Goal: Task Accomplishment & Management: Complete application form

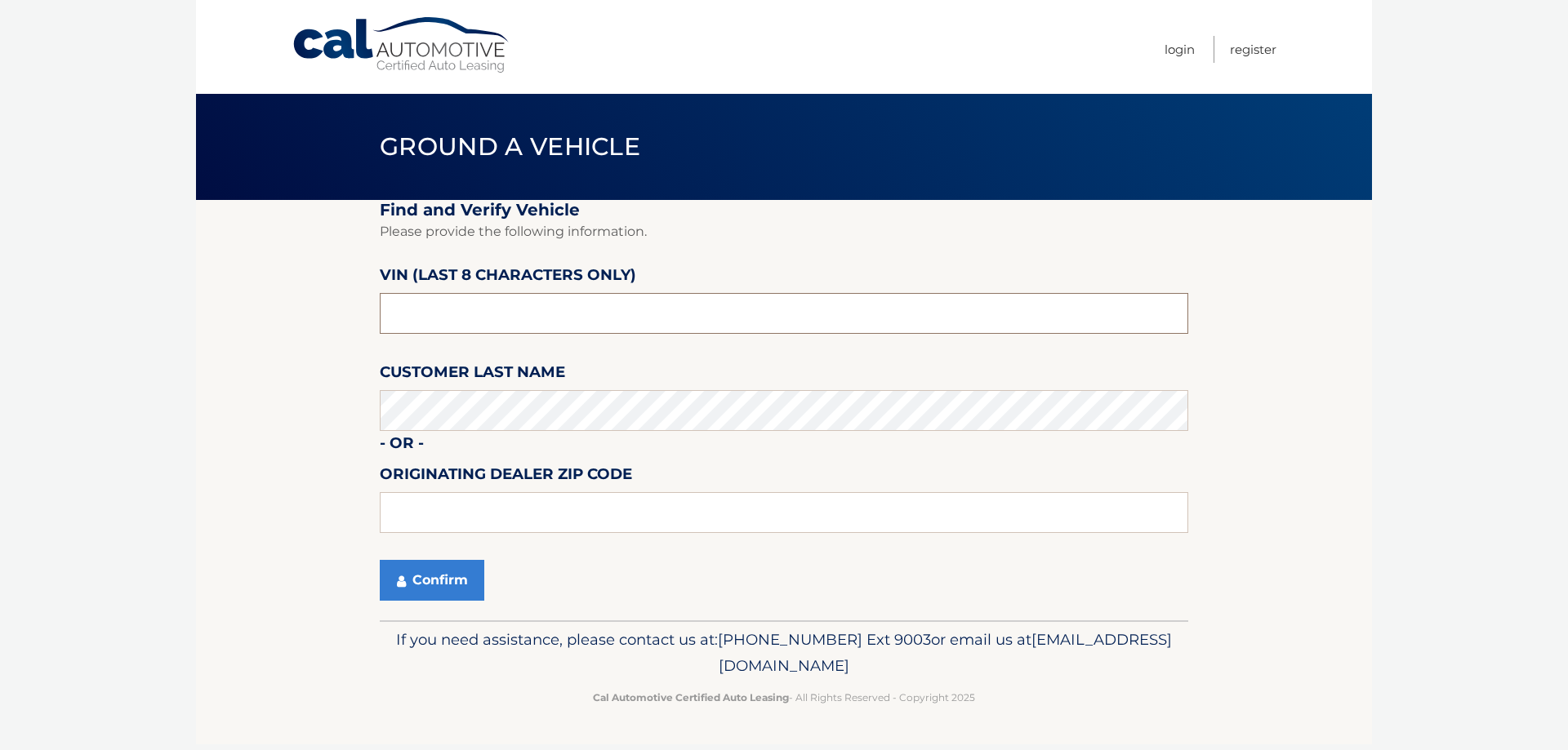
click at [469, 309] on input "text" at bounding box center [784, 314] width 809 height 41
drag, startPoint x: 31, startPoint y: 321, endPoint x: -44, endPoint y: 321, distance: 75.0
click at [0, 321] on html "Cal Automotive Menu Login Register Ground a Vehicle" at bounding box center [784, 375] width 1568 height 750
type input "N8574219"
click at [425, 580] on button "Confirm" at bounding box center [432, 581] width 105 height 41
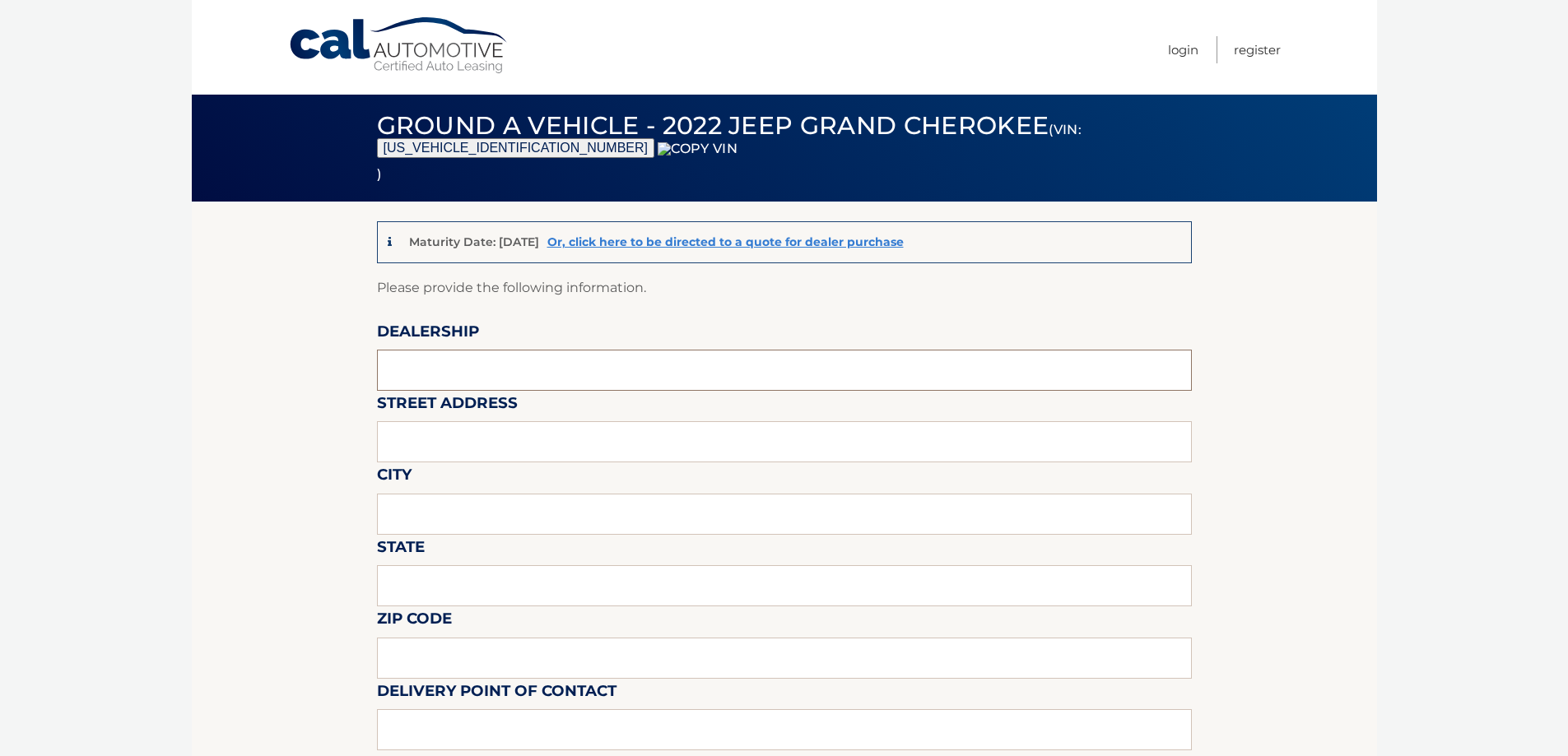
drag, startPoint x: 490, startPoint y: 366, endPoint x: 499, endPoint y: 391, distance: 26.6
click at [490, 366] on input "text" at bounding box center [784, 371] width 815 height 42
type input "WESTBURY JEEP"
click at [497, 447] on input "text" at bounding box center [784, 442] width 815 height 42
type input "150 MILLER PLACE"
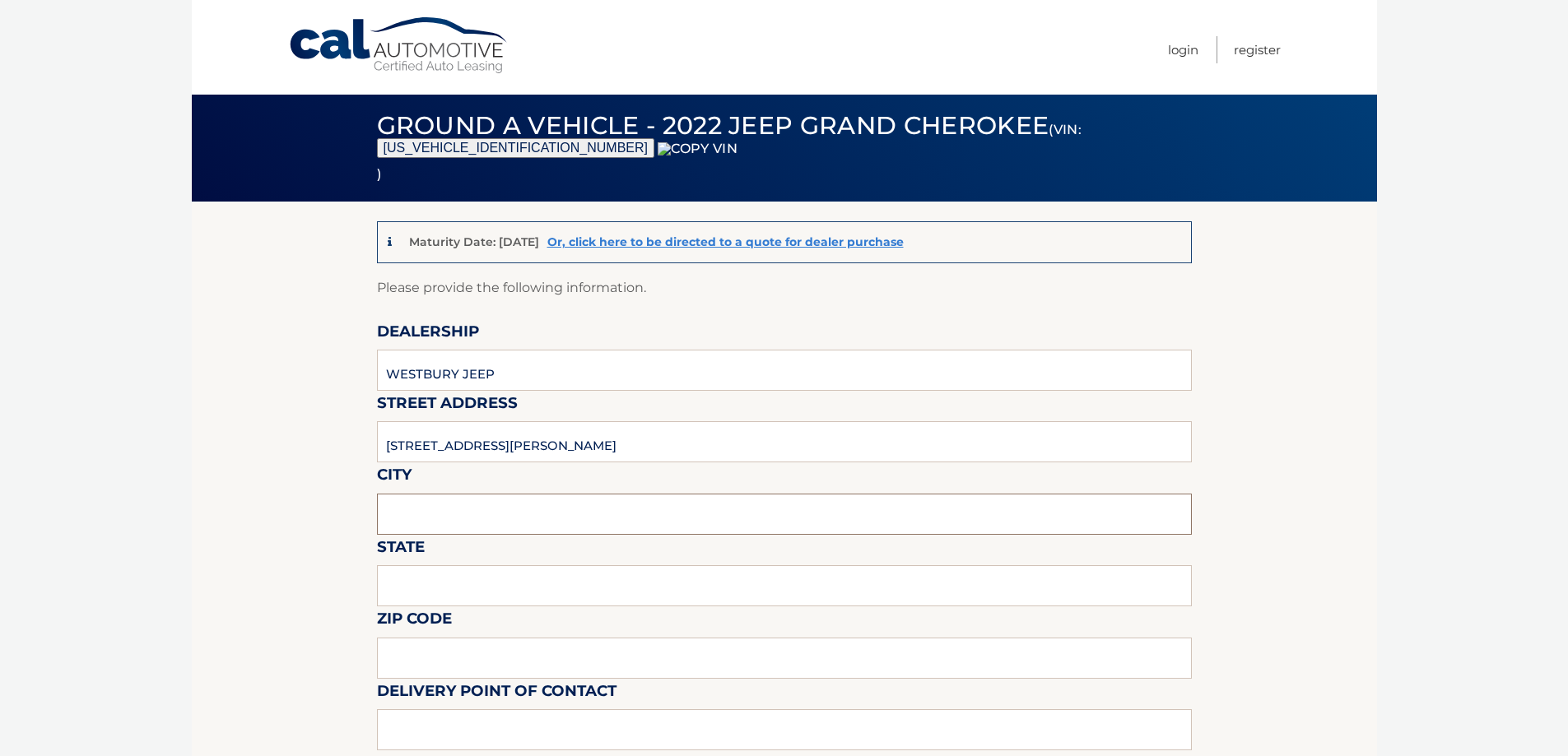
click at [476, 517] on input "text" at bounding box center [784, 514] width 815 height 42
type input "SYOSSET"
click at [480, 593] on input "text" at bounding box center [784, 587] width 815 height 42
type input "NY"
click at [429, 663] on input "text" at bounding box center [784, 659] width 815 height 42
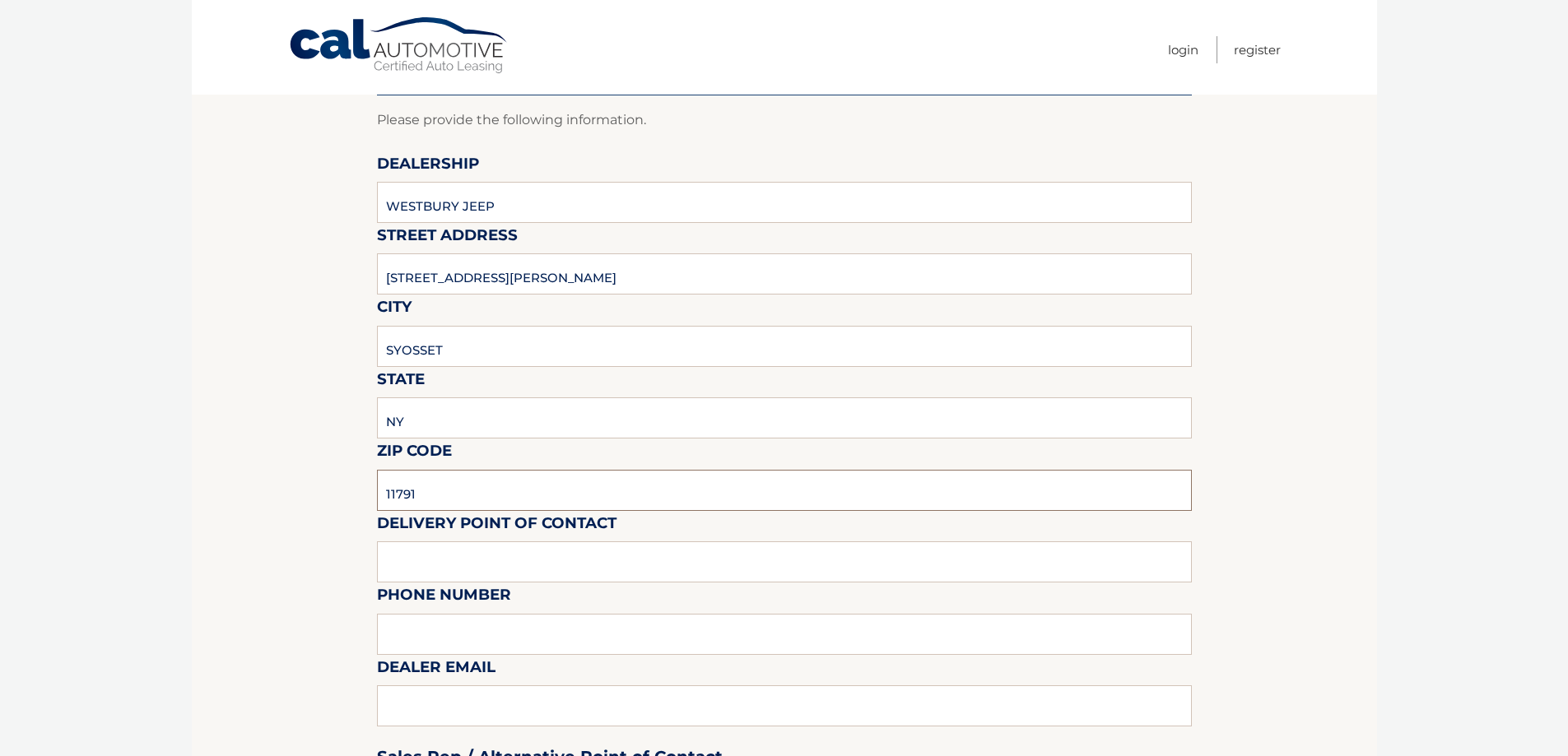
scroll to position [411, 0]
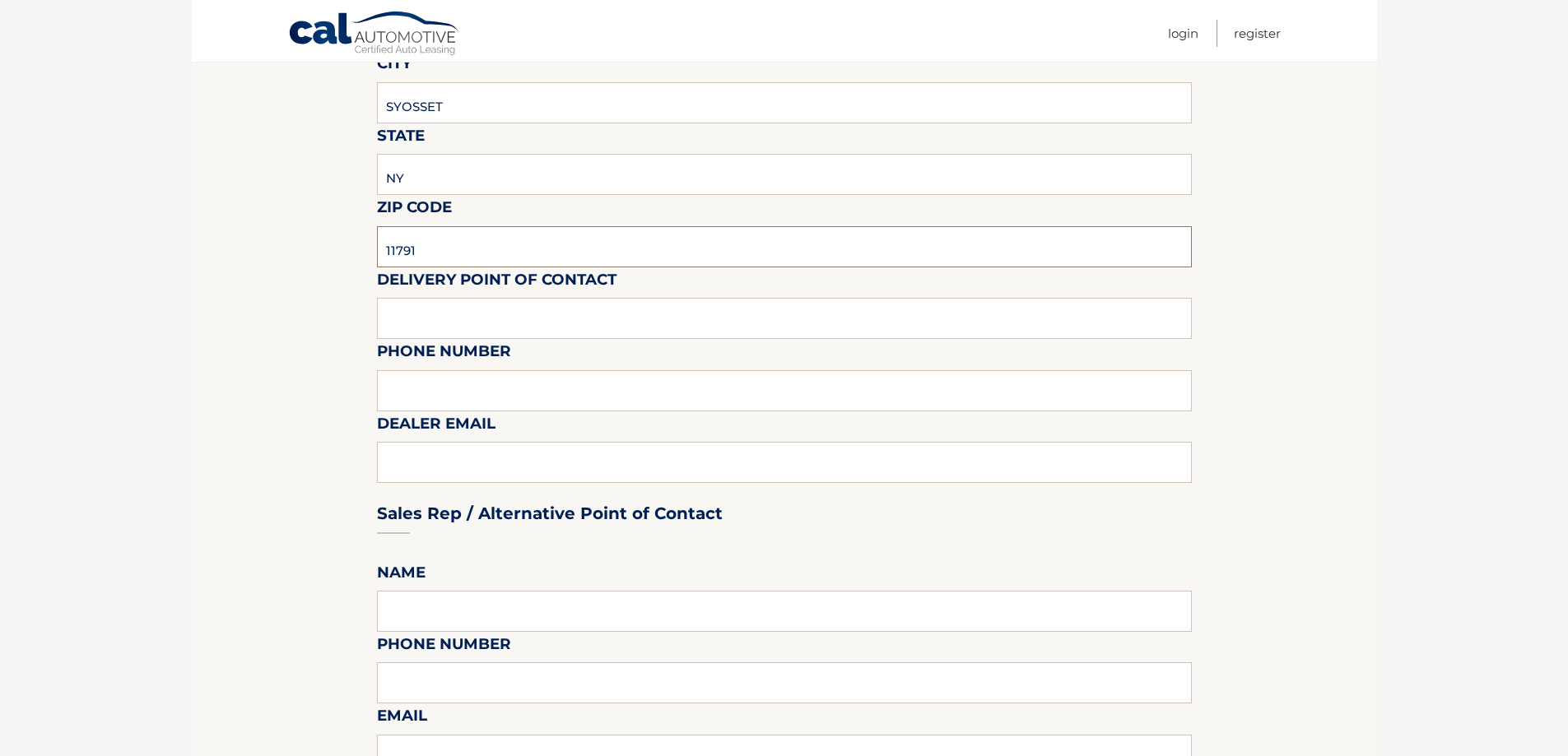
type input "11791"
click at [437, 324] on input "text" at bounding box center [784, 319] width 815 height 42
type input "SHAWN"
type input "63131238"
type input "5"
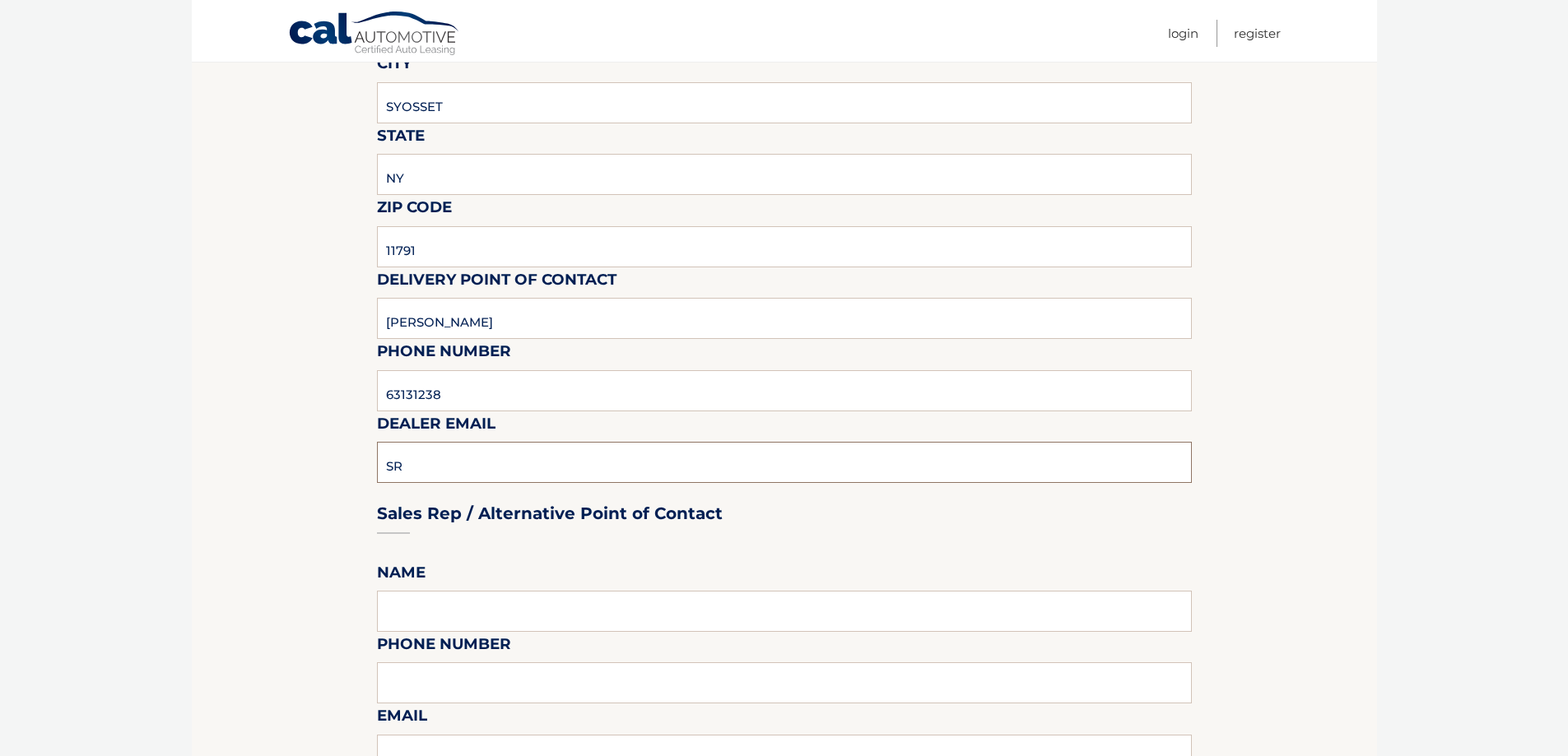
type input "SREISCHMANN@WESTBURYJEEP.COM"
click at [474, 400] on input "63131238" at bounding box center [784, 391] width 815 height 42
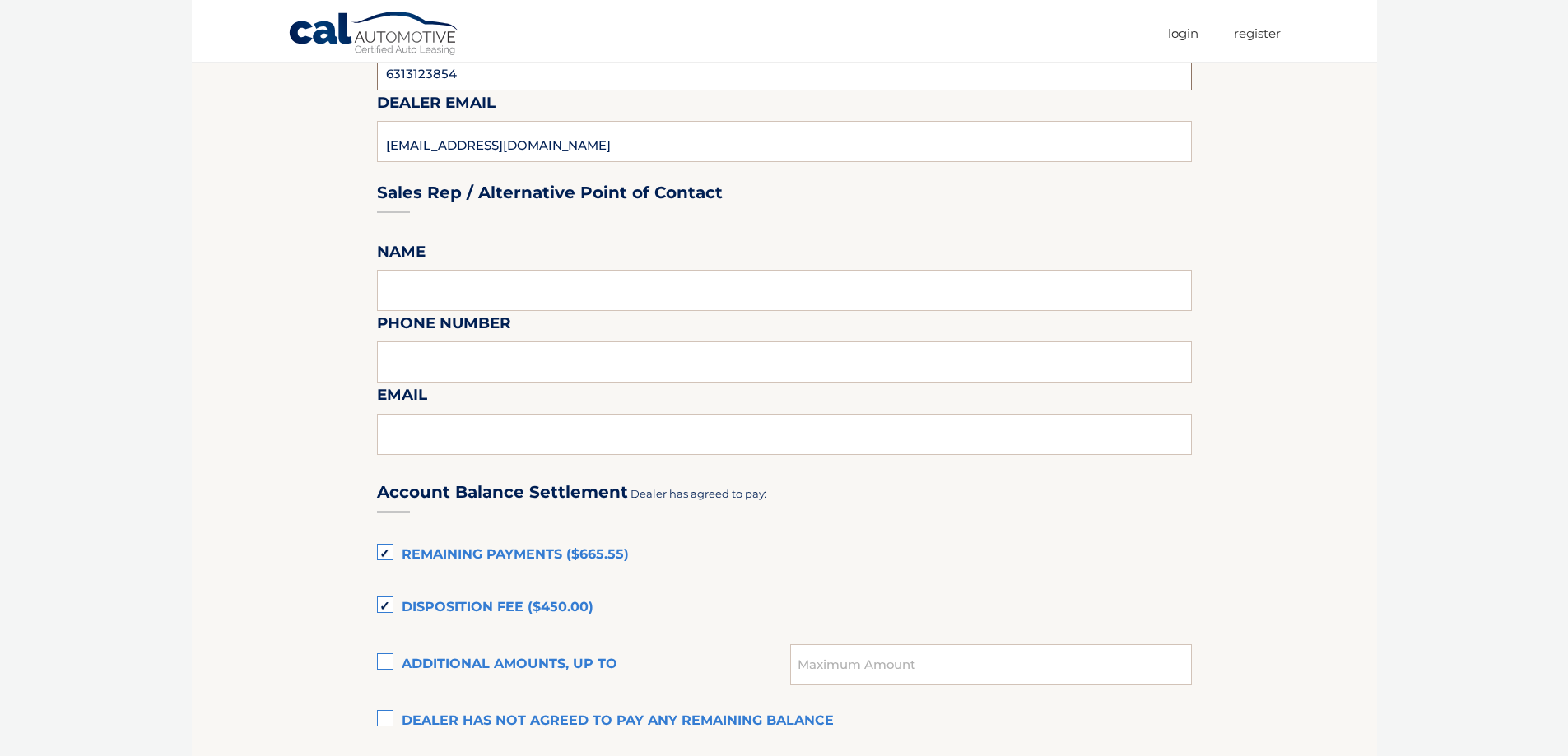
scroll to position [906, 0]
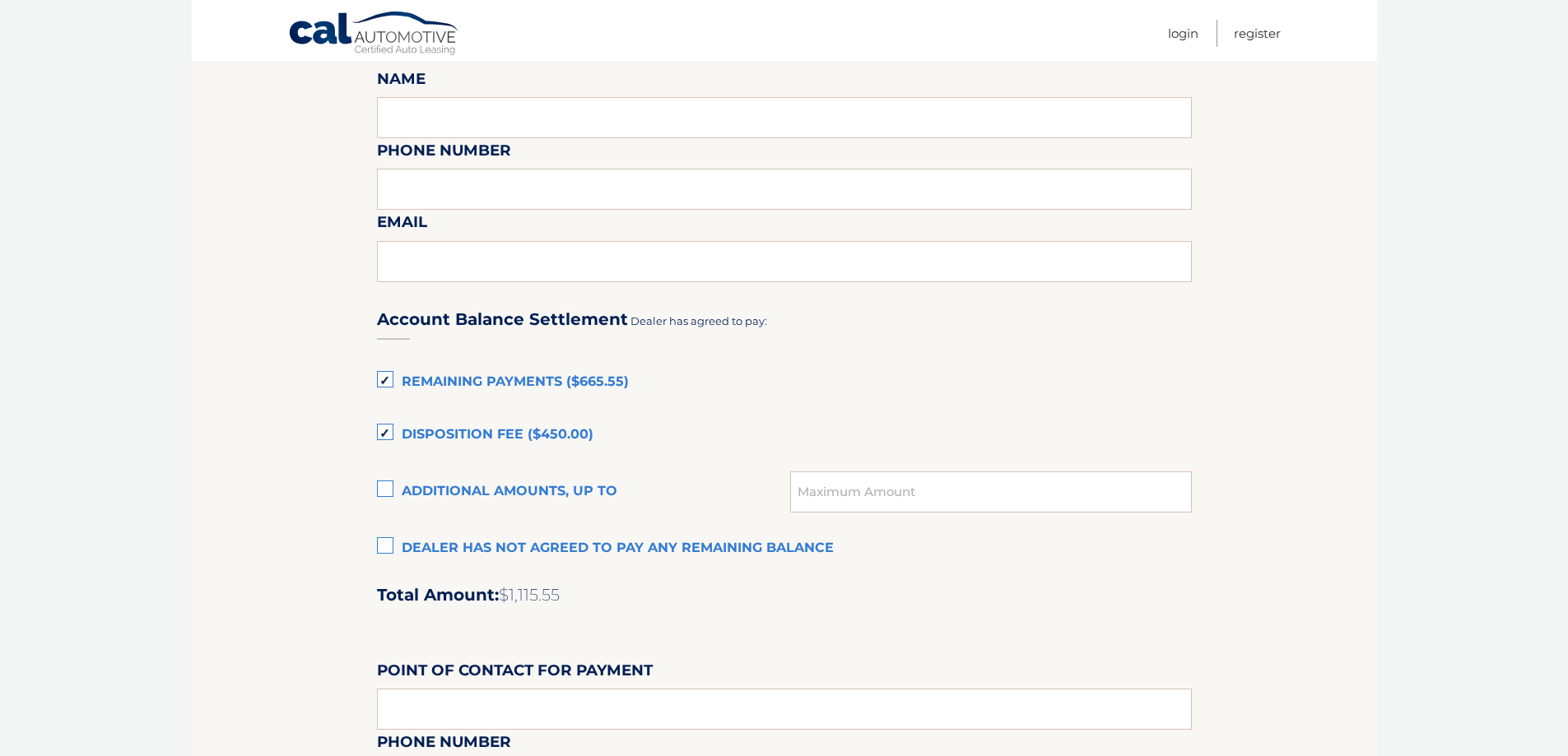
type input "6313123854"
click at [454, 538] on label "Dealer has not agreed to pay any remaining balance" at bounding box center [784, 549] width 815 height 33
click at [0, 0] on input "Dealer has not agreed to pay any remaining balance" at bounding box center [0, 0] width 0 height 0
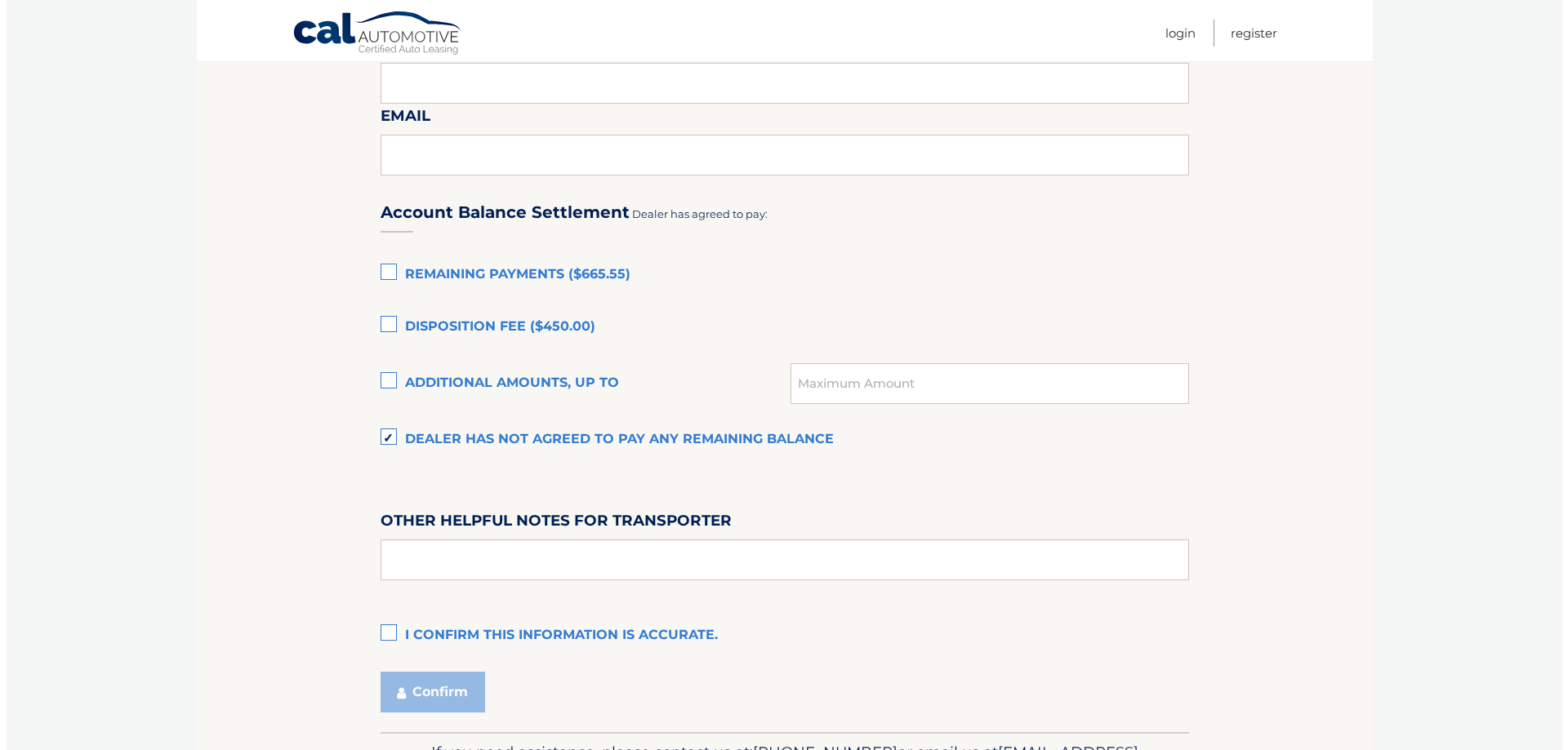
scroll to position [1109, 0]
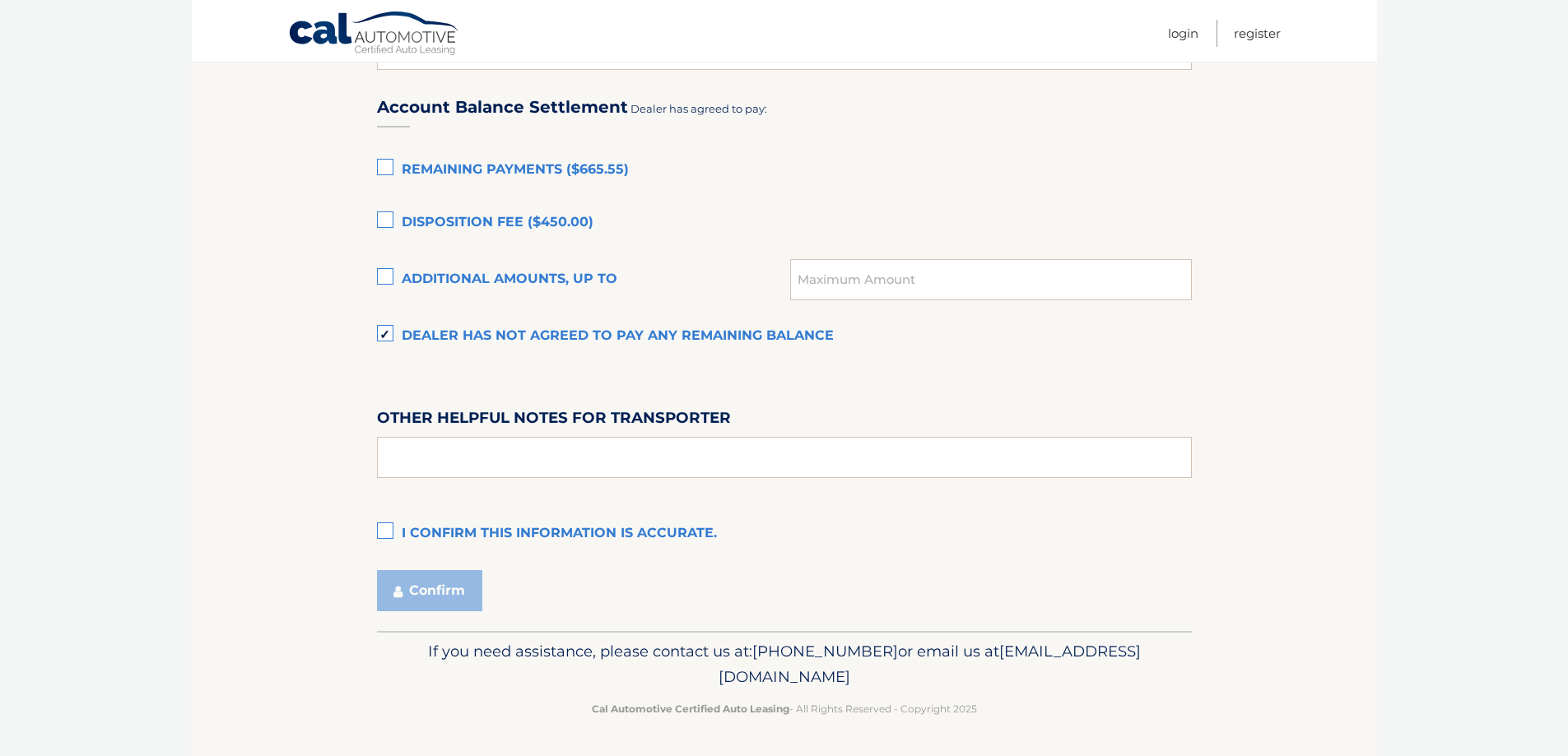
click at [439, 537] on label "I confirm this information is accurate." at bounding box center [784, 534] width 815 height 33
click at [0, 0] on input "I confirm this information is accurate." at bounding box center [0, 0] width 0 height 0
click at [439, 592] on button "Confirm" at bounding box center [430, 592] width 106 height 42
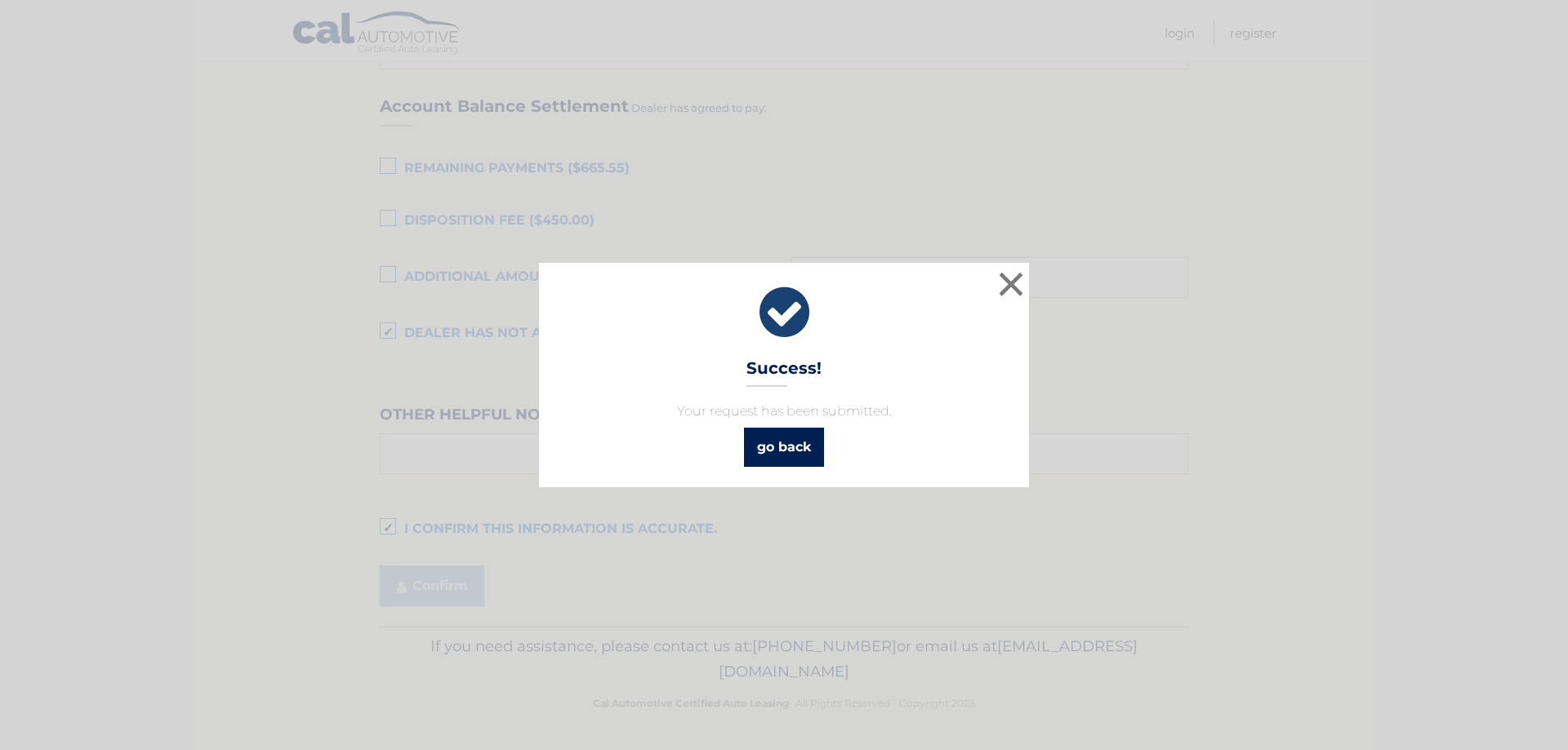
click at [753, 443] on link "go back" at bounding box center [783, 448] width 80 height 40
